Goal: Navigation & Orientation: Find specific page/section

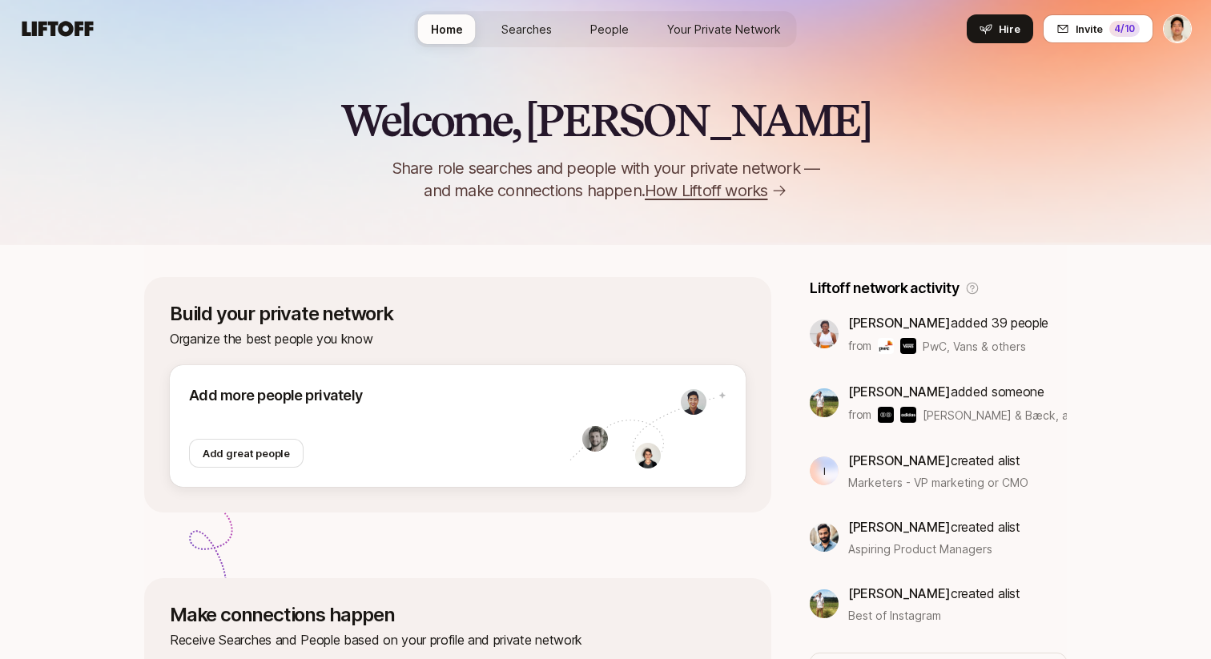
click at [895, 211] on div "Welcome, Jeremy 👋 Share role searches and people with your private network — an…" at bounding box center [605, 121] width 1211 height 247
click at [744, 247] on div "Build your private network Organize the best people you know Add more people pr…" at bounding box center [605, 617] width 923 height 745
click at [617, 22] on span "People" at bounding box center [609, 29] width 38 height 17
